Goal: Task Accomplishment & Management: Use online tool/utility

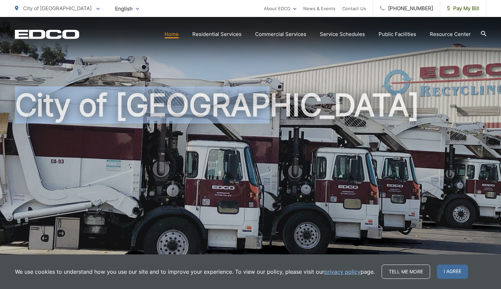
drag, startPoint x: 279, startPoint y: 73, endPoint x: 277, endPoint y: 138, distance: 65.1
click at [277, 138] on div "City of [GEOGRAPHIC_DATA]" at bounding box center [250, 157] width 471 height 280
drag, startPoint x: 417, startPoint y: 80, endPoint x: 418, endPoint y: 124, distance: 44.1
click at [418, 124] on div "City of [GEOGRAPHIC_DATA]" at bounding box center [250, 157] width 471 height 280
click at [324, 145] on h1 "City of [GEOGRAPHIC_DATA]" at bounding box center [250, 195] width 471 height 215
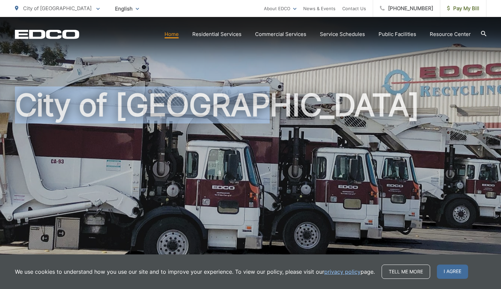
drag, startPoint x: 324, startPoint y: 145, endPoint x: 418, endPoint y: 124, distance: 96.2
click at [418, 124] on h1 "City of [GEOGRAPHIC_DATA]" at bounding box center [250, 195] width 471 height 215
click at [284, 129] on h1 "City of [GEOGRAPHIC_DATA]" at bounding box center [250, 195] width 471 height 215
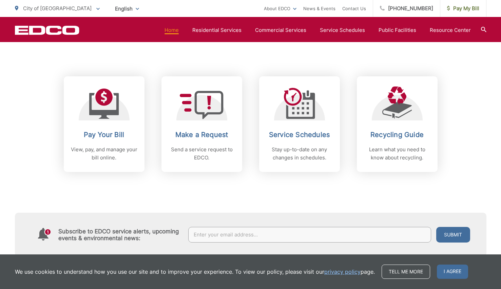
scroll to position [261, 0]
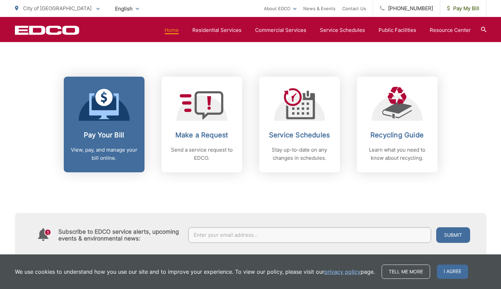
click at [115, 115] on icon at bounding box center [103, 106] width 29 height 26
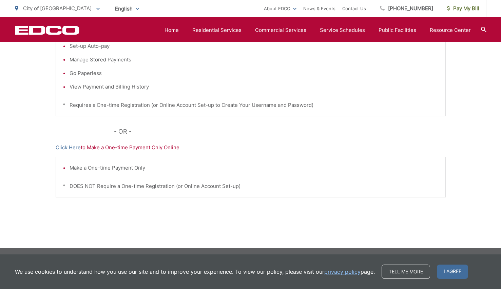
scroll to position [191, 0]
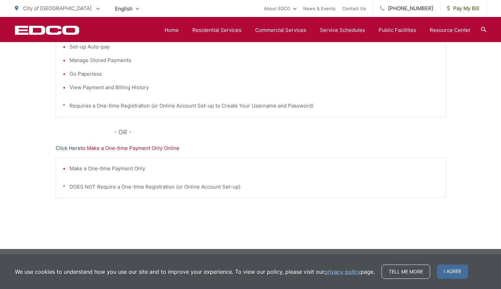
click at [73, 147] on link "Click Here" at bounding box center [68, 148] width 25 height 8
